Goal: Task Accomplishment & Management: Complete application form

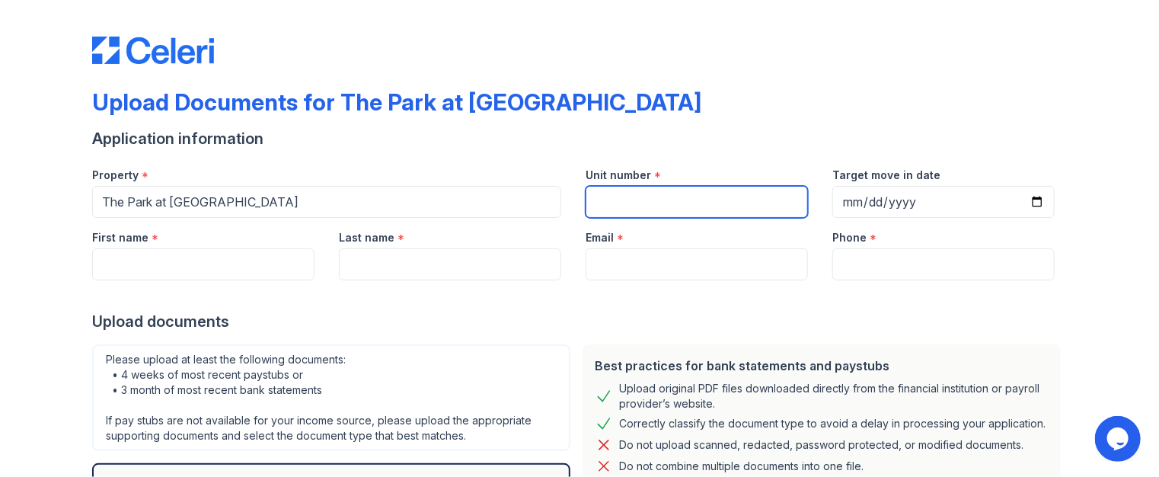
click at [634, 211] on input "Unit number" at bounding box center [697, 202] width 222 height 32
type input "411"
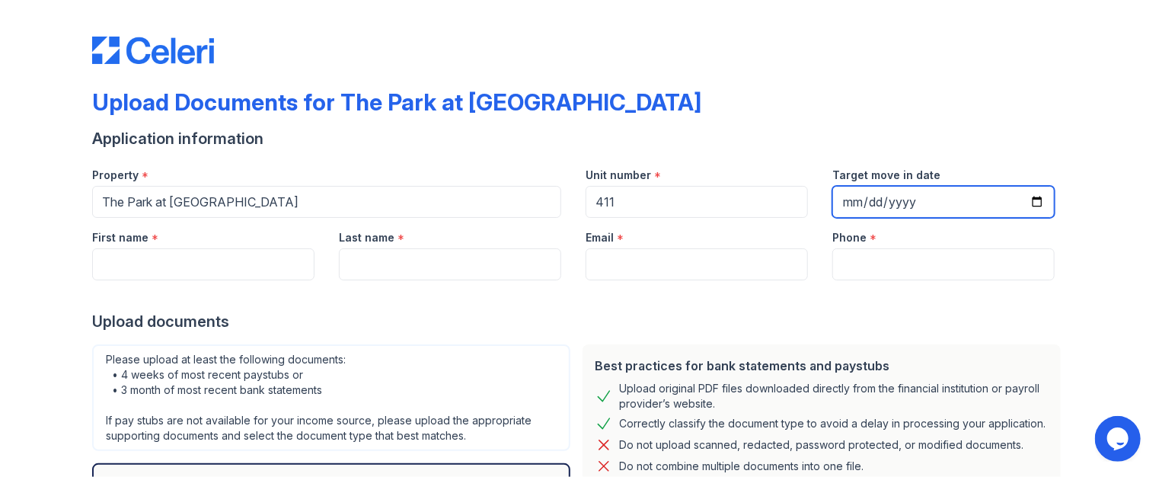
click at [1036, 202] on input "Target move in date" at bounding box center [943, 202] width 222 height 32
type input "[DATE]"
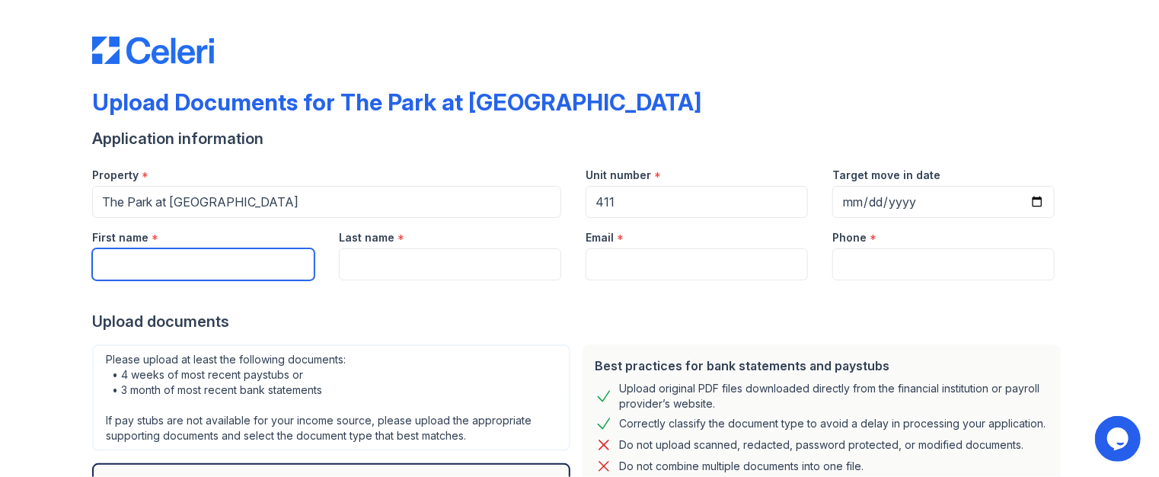
click at [219, 273] on input "First name" at bounding box center [203, 264] width 222 height 32
type input "Tanaa"
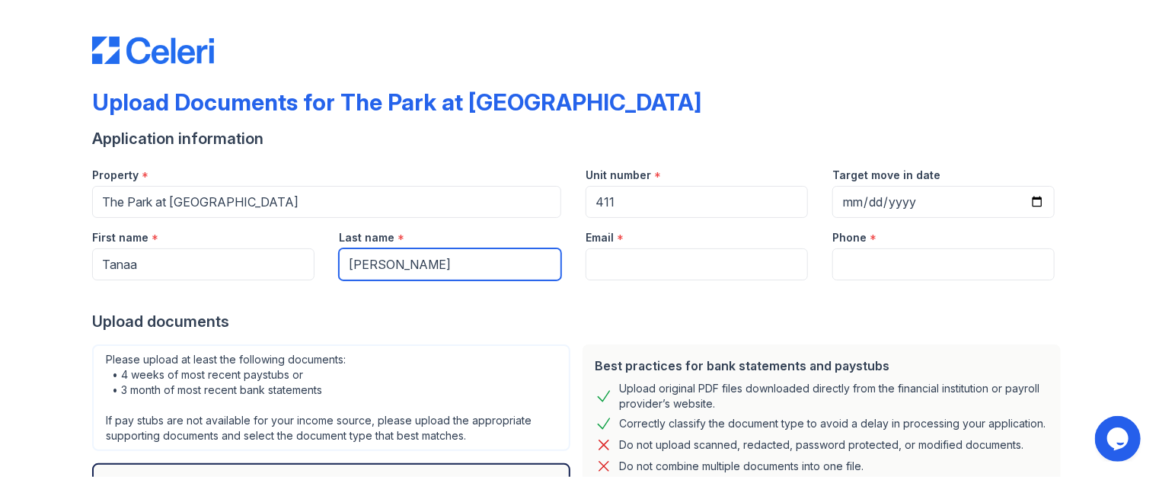
type input "[PERSON_NAME]"
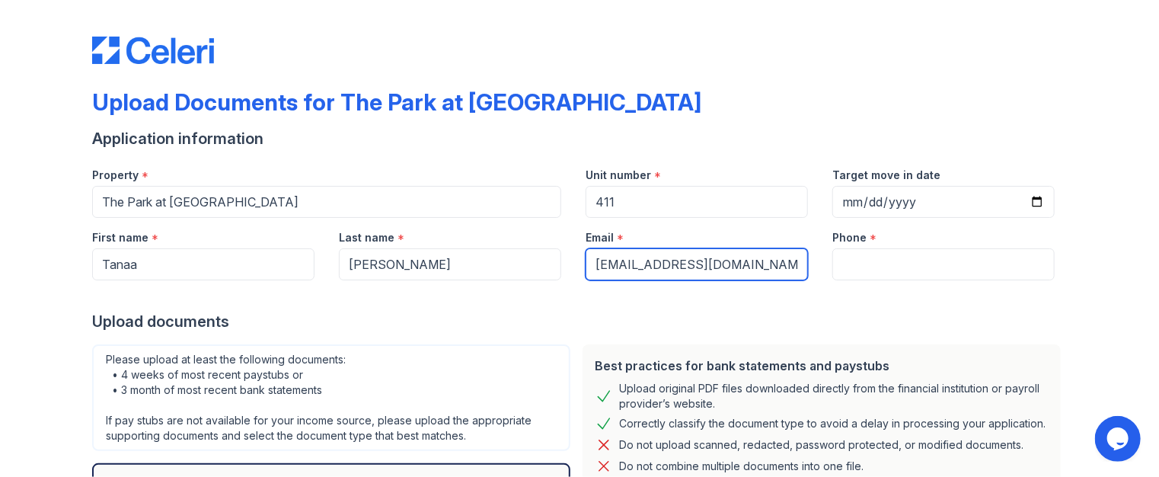
type input "[EMAIL_ADDRESS][DOMAIN_NAME]"
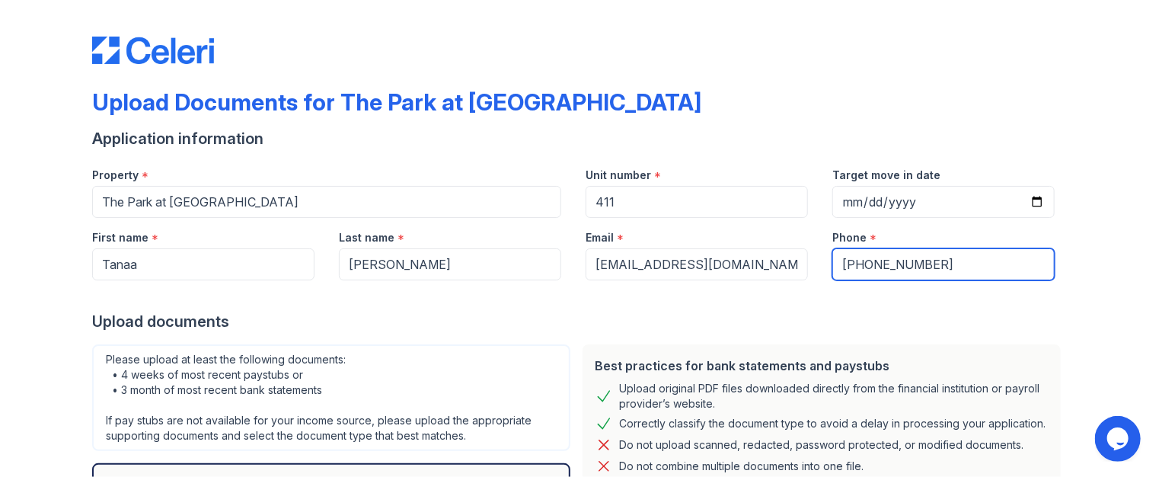
scroll to position [201, 0]
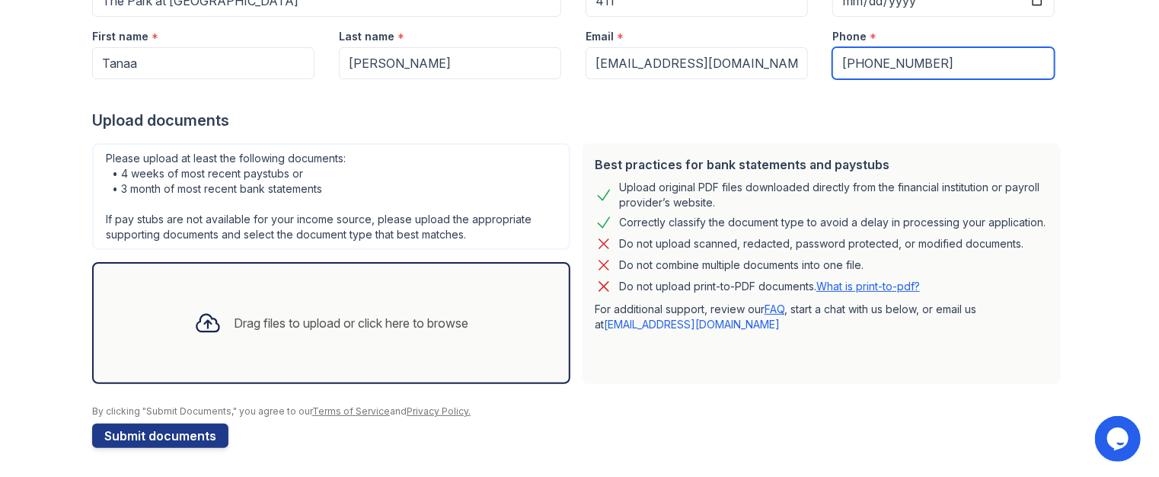
type input "[PHONE_NUMBER]"
click at [259, 343] on div "Drag files to upload or click here to browse" at bounding box center [331, 323] width 299 height 52
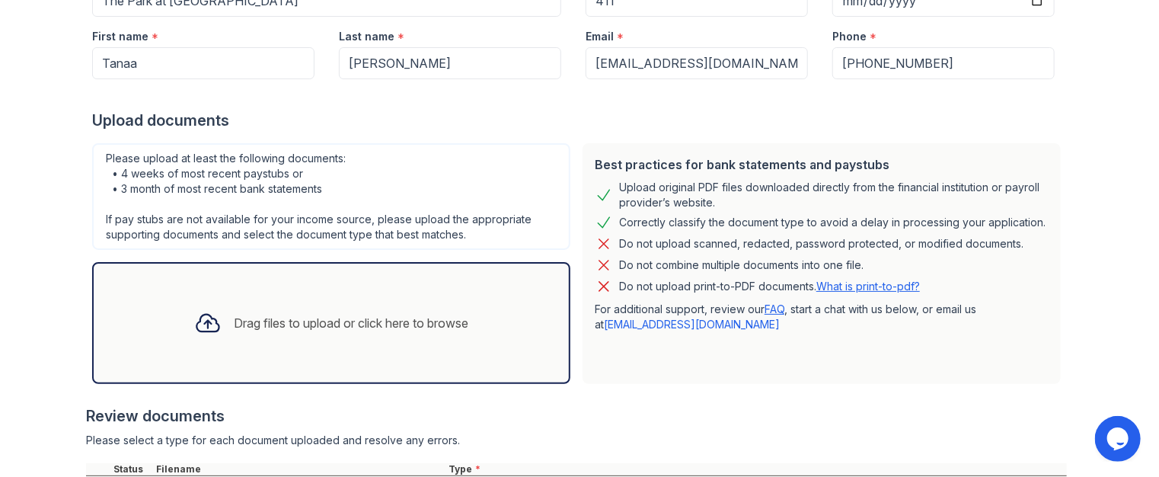
scroll to position [358, 0]
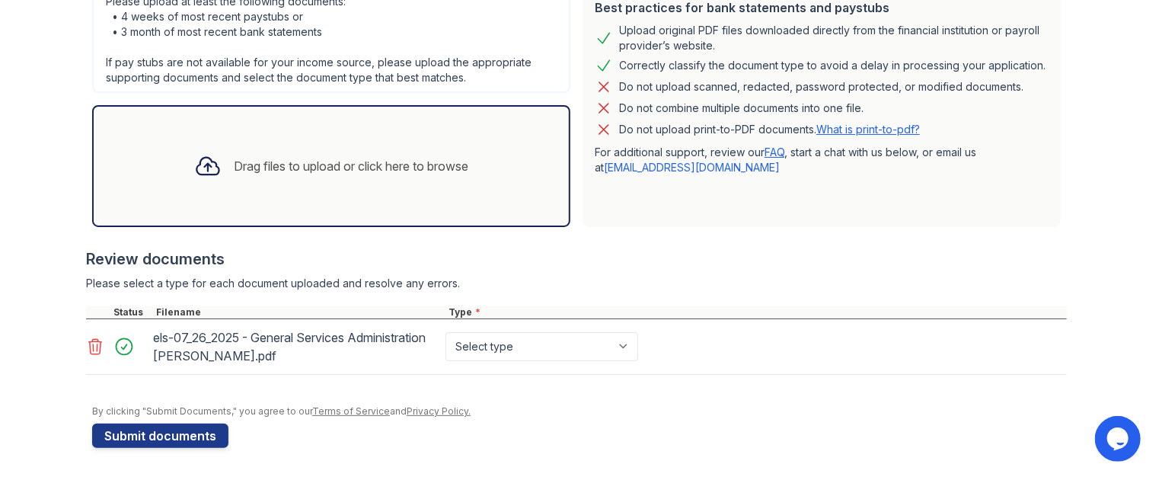
click at [352, 165] on div "Drag files to upload or click here to browse" at bounding box center [351, 166] width 235 height 18
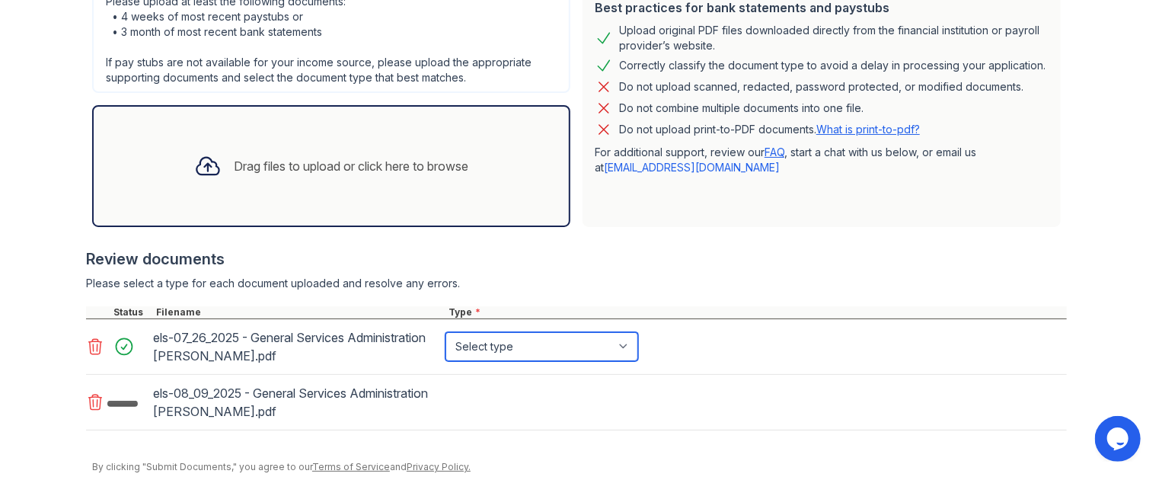
click at [491, 338] on select "Select type Paystub Bank Statement Offer Letter Tax Documents Benefit Award Let…" at bounding box center [542, 346] width 193 height 29
select select "paystub"
click at [446, 332] on select "Select type Paystub Bank Statement Offer Letter Tax Documents Benefit Award Let…" at bounding box center [542, 346] width 193 height 29
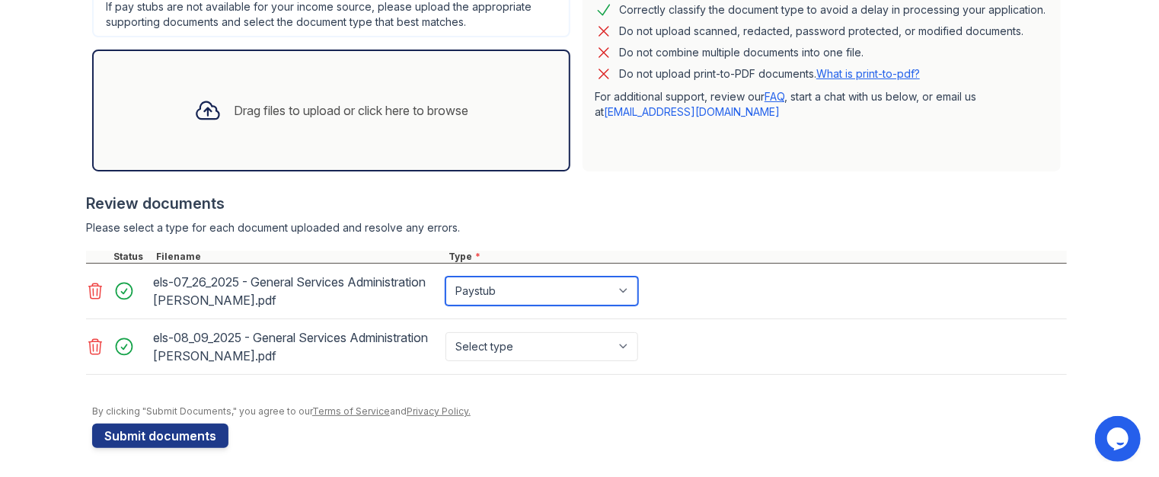
scroll to position [413, 0]
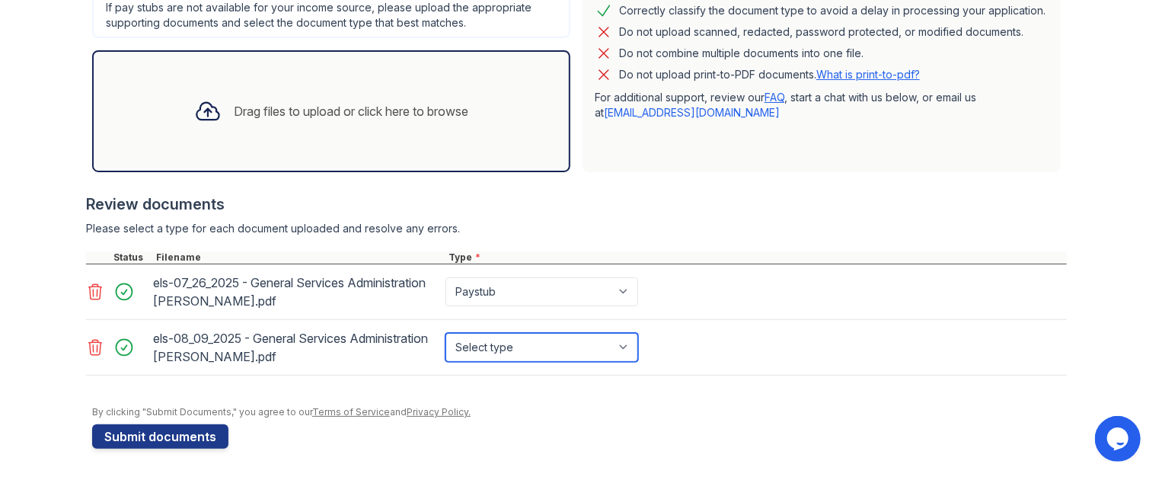
click at [500, 350] on select "Select type Paystub Bank Statement Offer Letter Tax Documents Benefit Award Let…" at bounding box center [542, 347] width 193 height 29
select select "paystub"
click at [446, 333] on select "Select type Paystub Bank Statement Offer Letter Tax Documents Benefit Award Let…" at bounding box center [542, 347] width 193 height 29
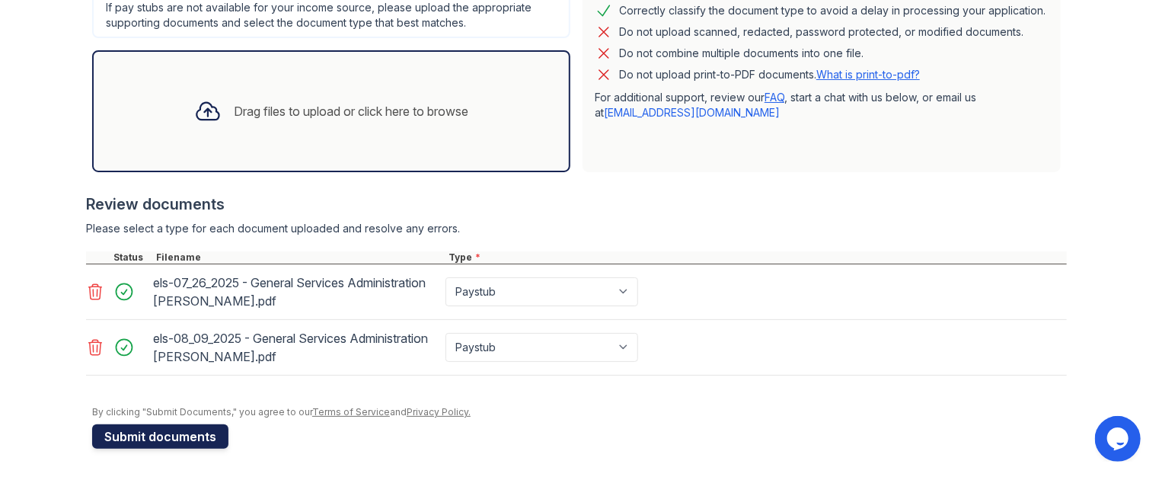
click at [168, 443] on button "Submit documents" at bounding box center [160, 436] width 136 height 24
